Goal: Task Accomplishment & Management: Manage account settings

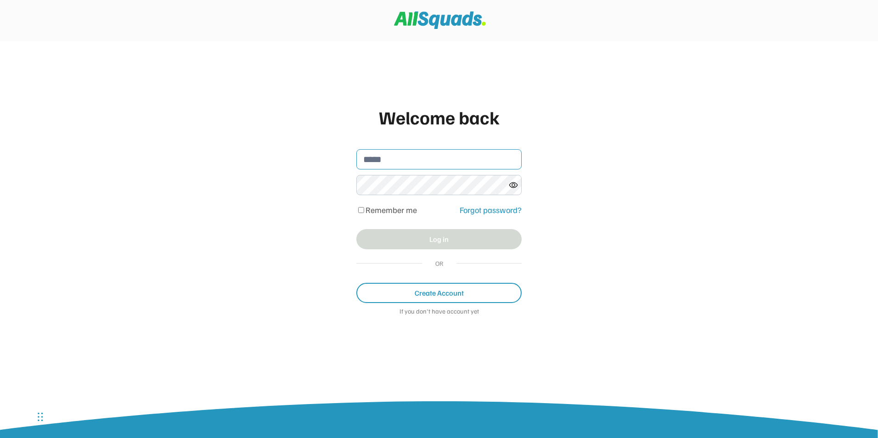
click at [408, 160] on input "email" at bounding box center [438, 159] width 165 height 20
type input "**********"
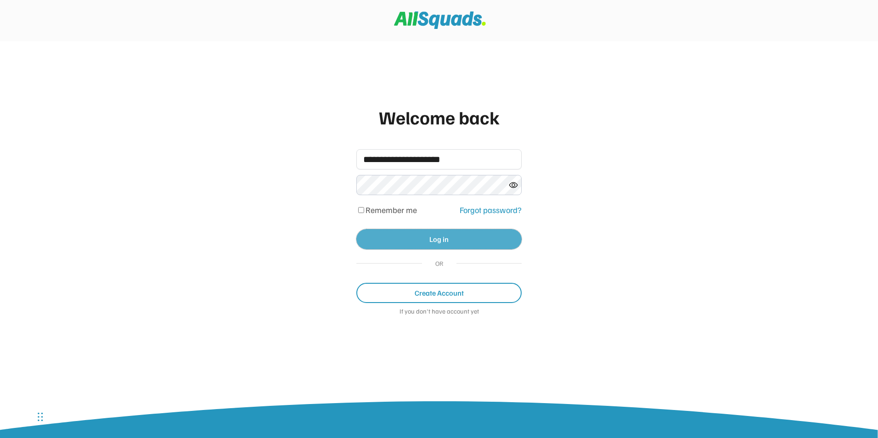
click at [443, 235] on button "Log in" at bounding box center [438, 239] width 165 height 20
click at [512, 183] on use at bounding box center [513, 184] width 8 height 5
click at [512, 183] on icon at bounding box center [513, 185] width 9 height 9
click at [449, 235] on button "Log in" at bounding box center [438, 239] width 165 height 20
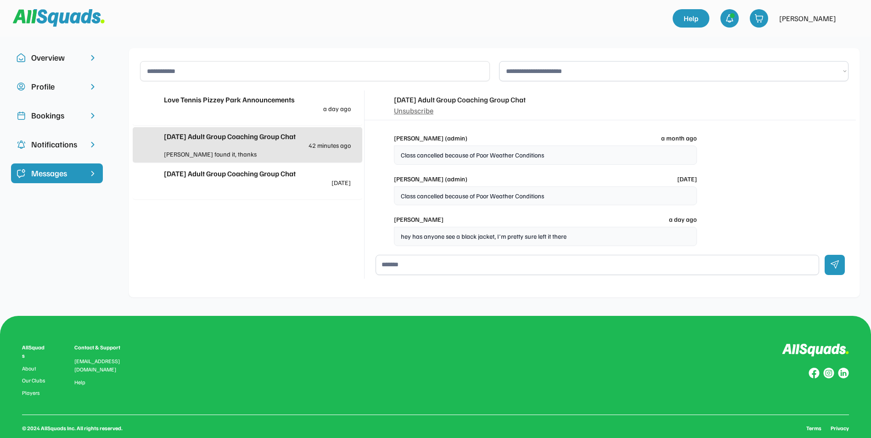
scroll to position [78, 0]
